Goal: Information Seeking & Learning: Understand process/instructions

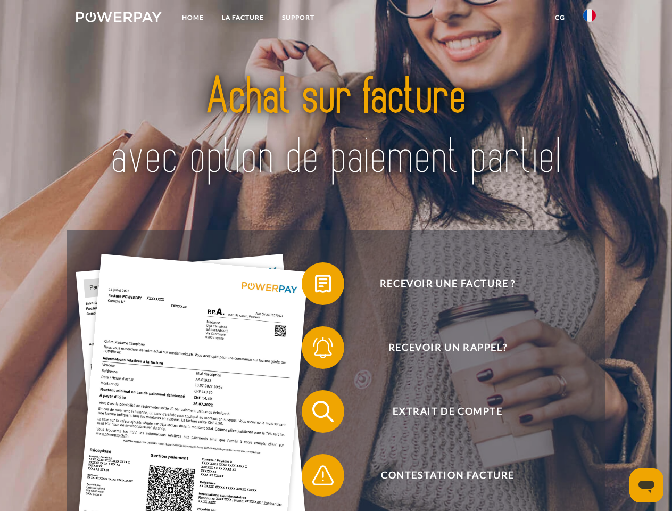
click at [119, 19] on img at bounding box center [119, 17] width 86 height 11
click at [590, 19] on img at bounding box center [590, 15] width 13 height 13
click at [560, 18] on link "CG" at bounding box center [560, 17] width 28 height 19
click at [315, 286] on span at bounding box center [307, 283] width 53 height 53
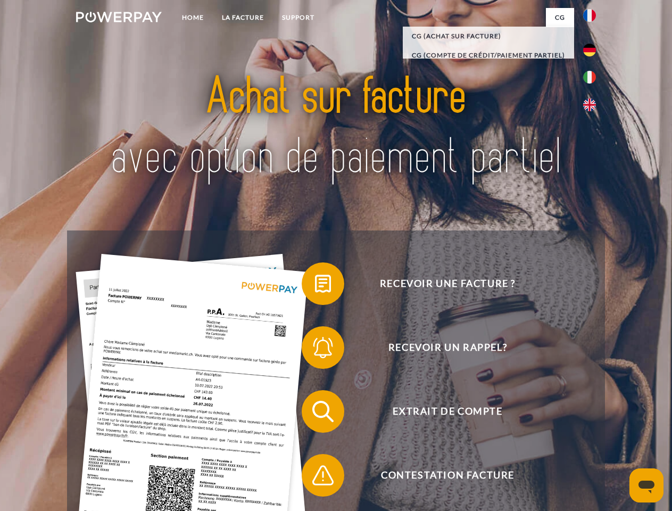
click at [315, 350] on span at bounding box center [307, 347] width 53 height 53
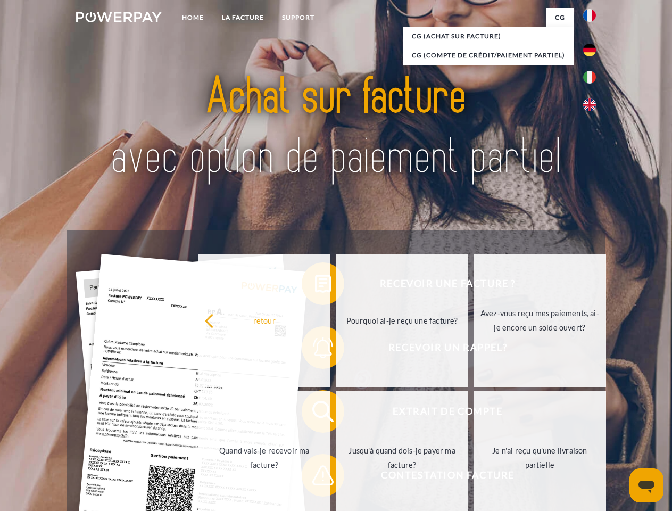
click at [336, 414] on link "Jusqu'à quand dois-je payer ma facture?" at bounding box center [402, 457] width 133 height 133
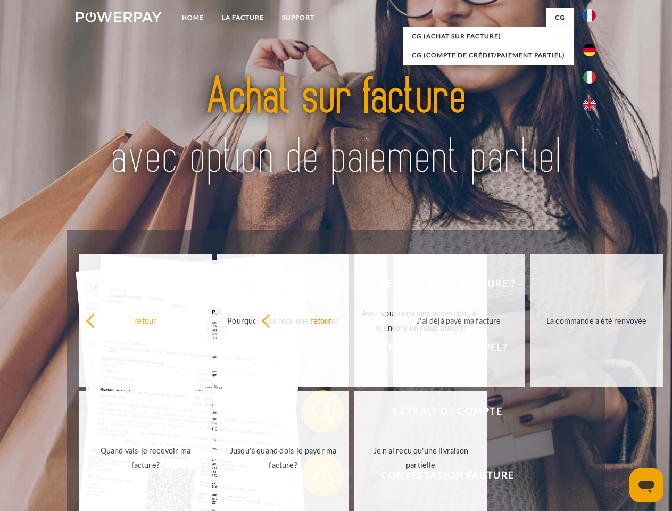
click at [315, 478] on span at bounding box center [307, 475] width 53 height 53
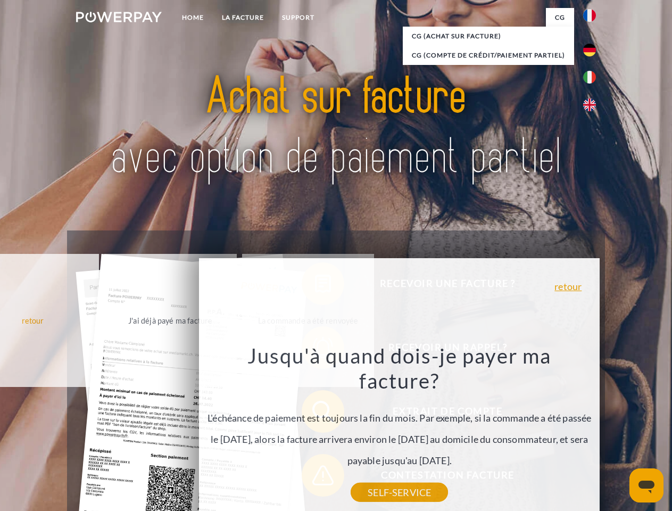
click at [647, 486] on icon "Ouvrir la fenêtre de messagerie" at bounding box center [647, 487] width 16 height 13
